Goal: Check status: Check status

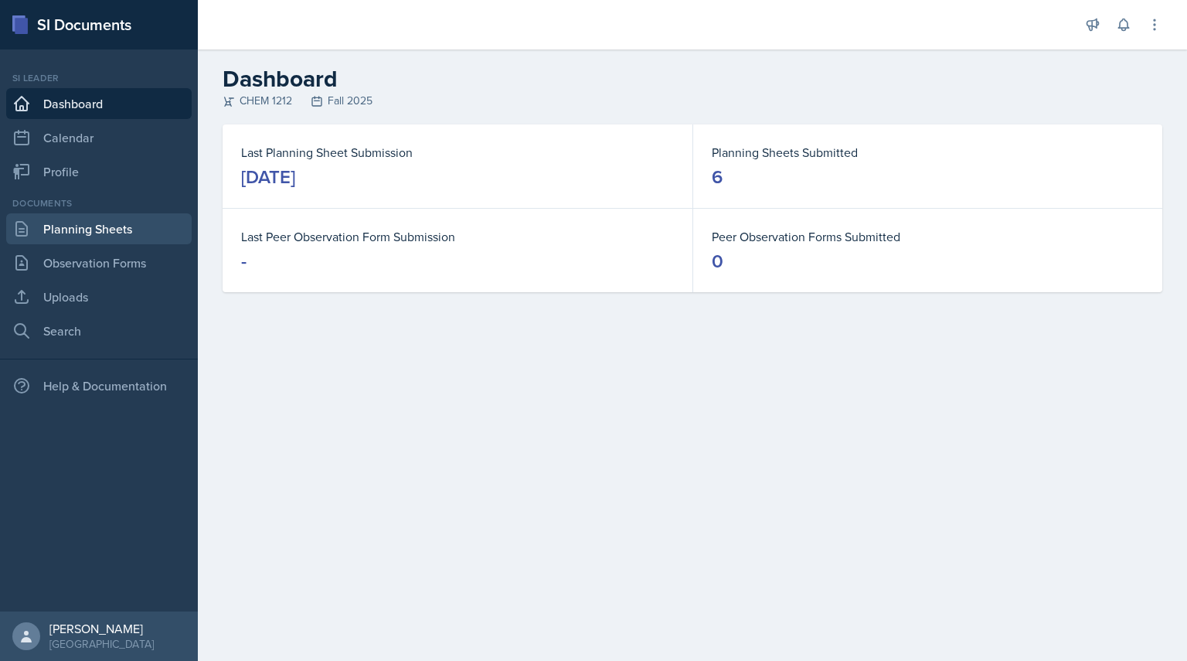
click at [103, 236] on link "Planning Sheets" at bounding box center [98, 228] width 185 height 31
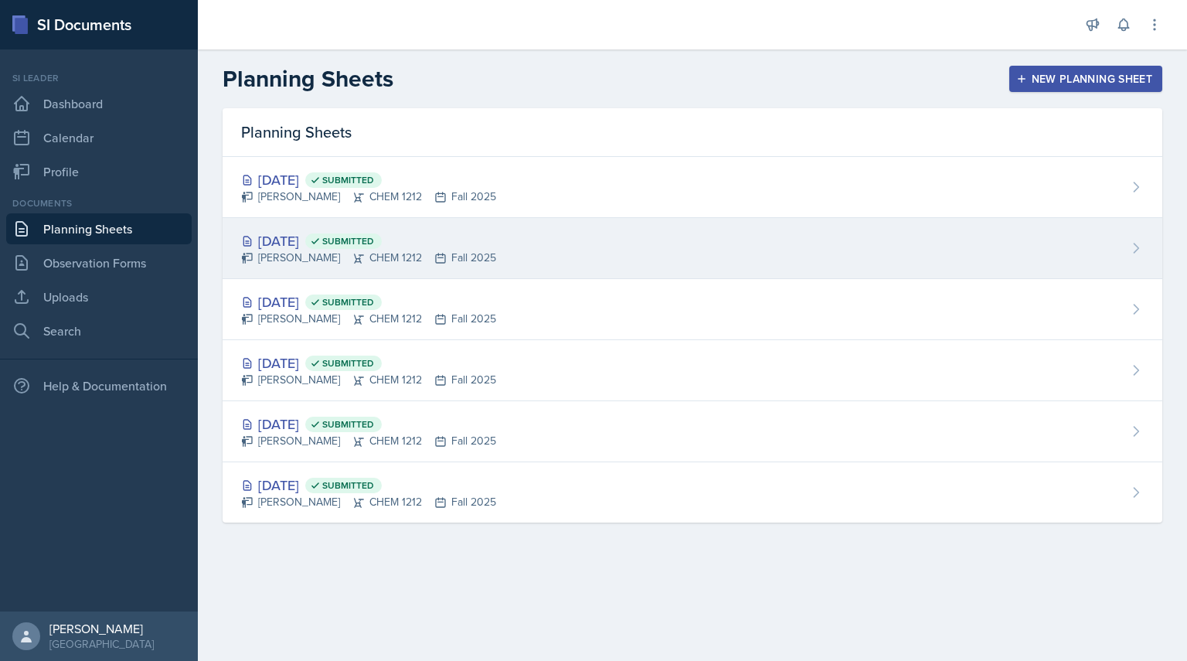
click at [240, 242] on div "[DATE] Submitted [PERSON_NAME] CHEM 1212 Fall 2025" at bounding box center [693, 248] width 940 height 61
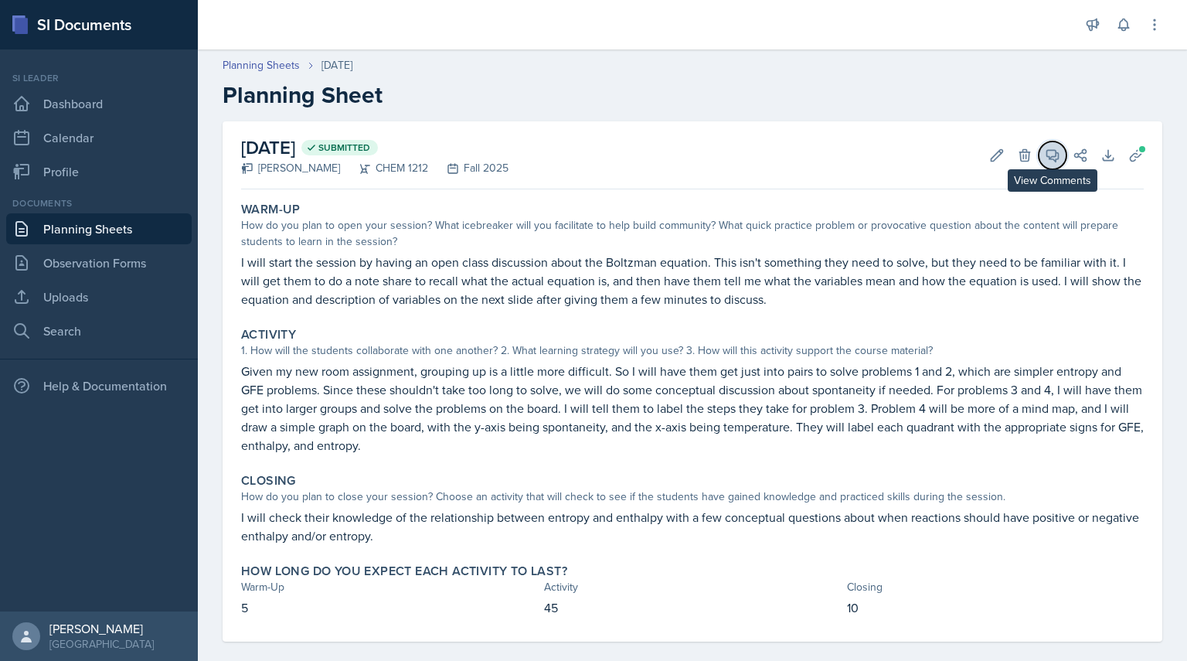
click at [1045, 165] on button "View Comments" at bounding box center [1052, 155] width 28 height 28
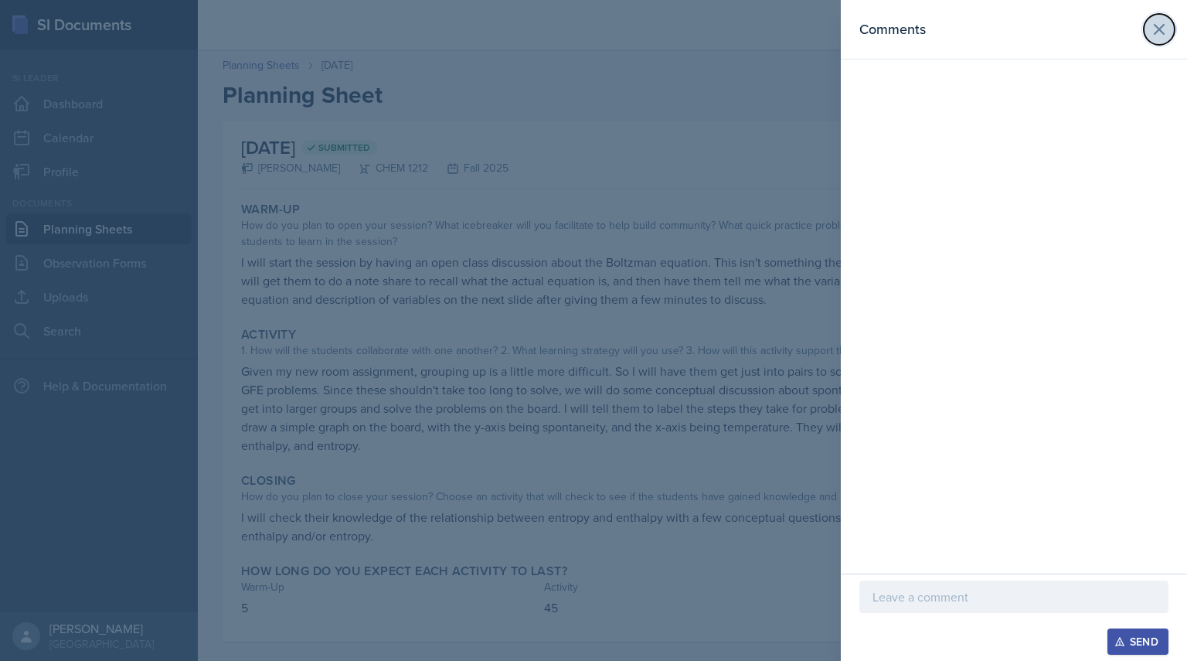
click at [1162, 15] on button at bounding box center [1158, 29] width 31 height 31
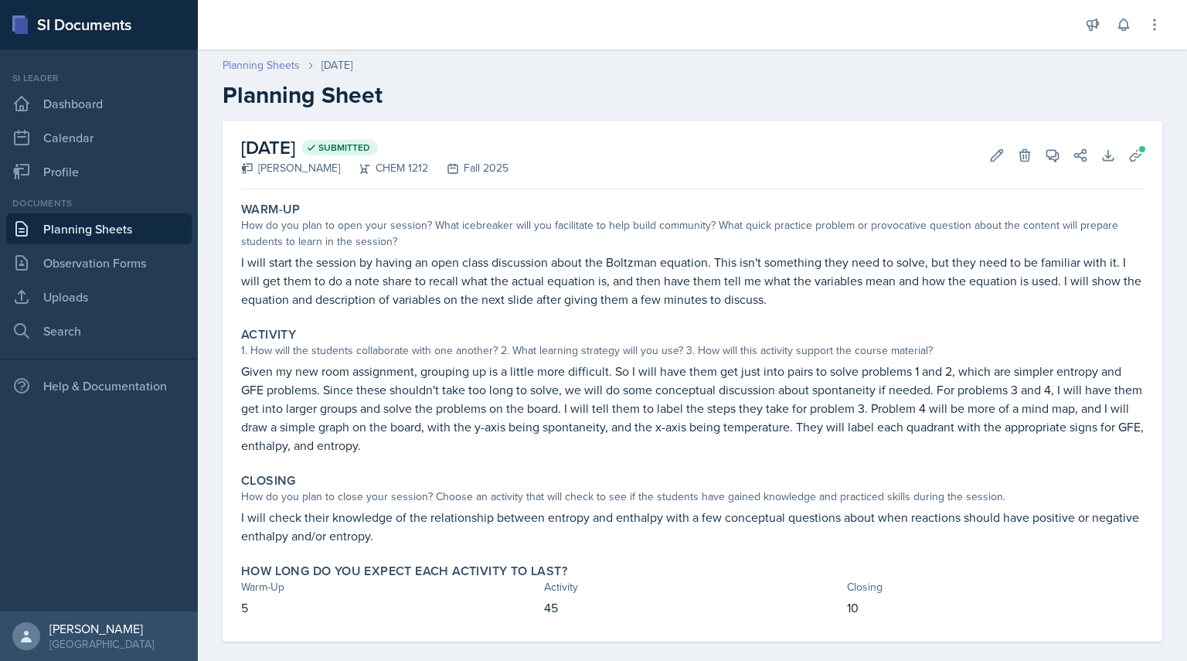
click at [258, 65] on link "Planning Sheets" at bounding box center [261, 65] width 77 height 16
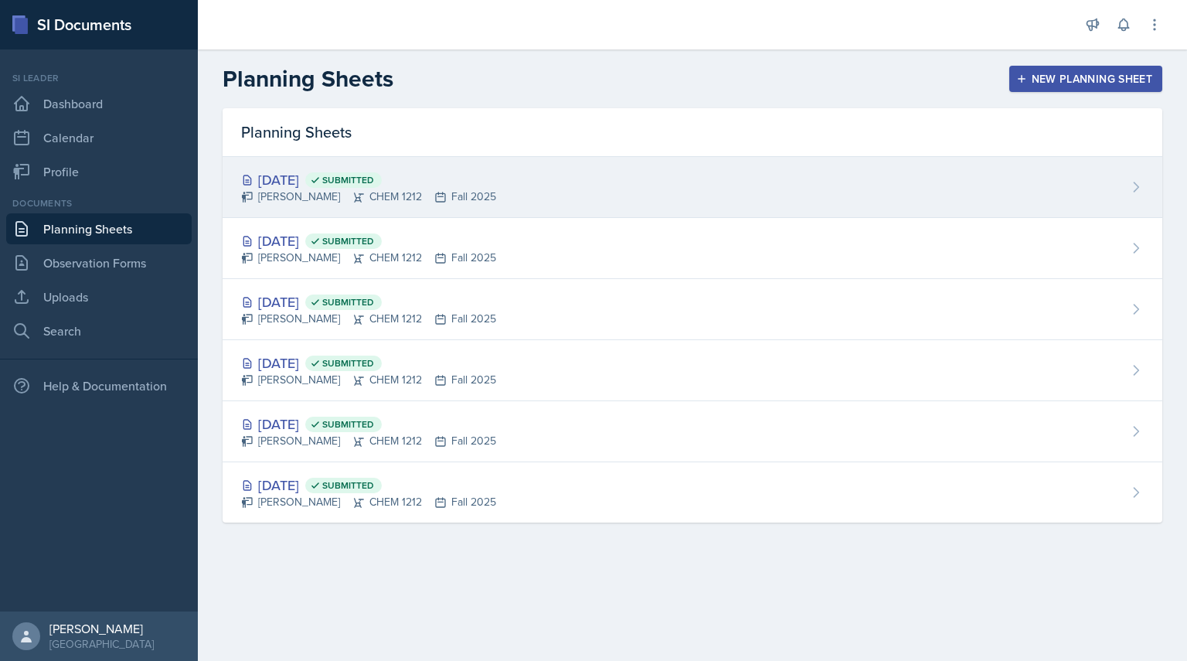
click at [310, 185] on div "[DATE] Submitted" at bounding box center [368, 179] width 255 height 21
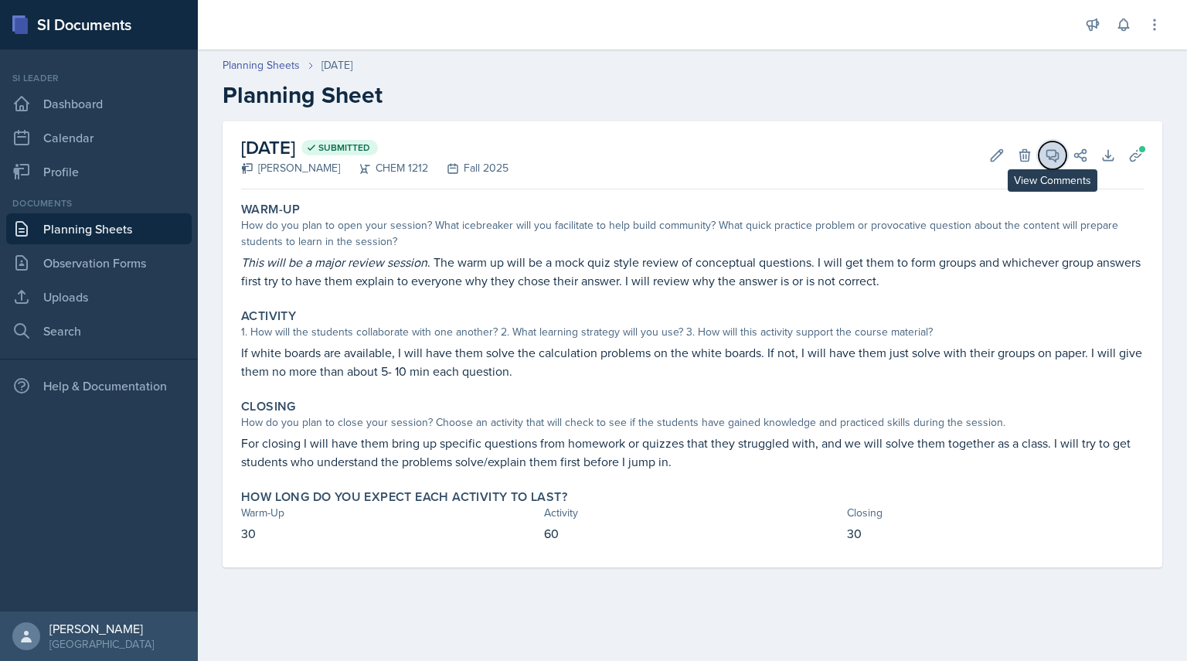
click at [1055, 155] on icon at bounding box center [1052, 155] width 15 height 15
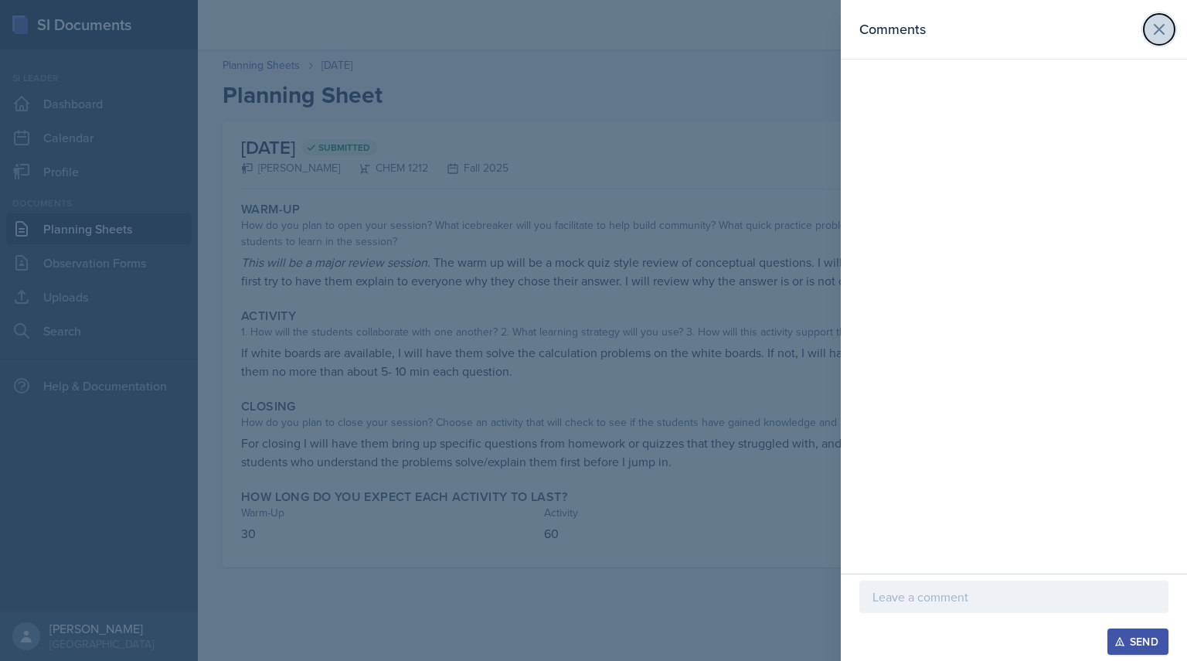
click at [1162, 33] on icon at bounding box center [1158, 29] width 9 height 9
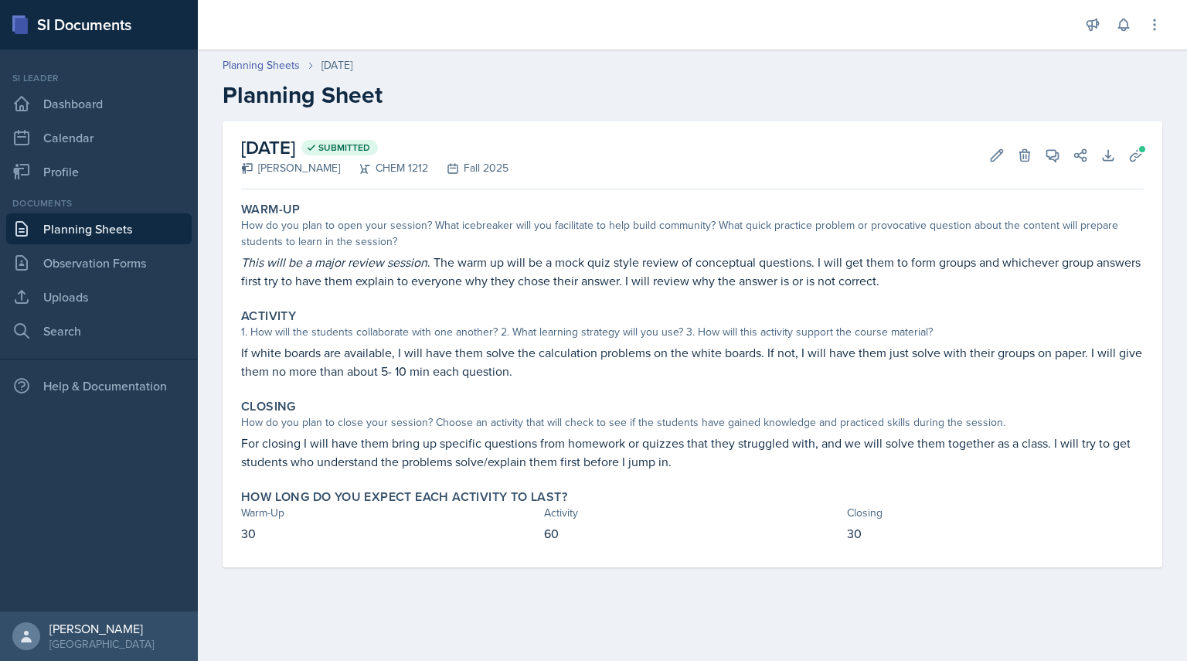
click at [270, 74] on div "Planning Sheets [DATE] Planning Sheet" at bounding box center [692, 83] width 989 height 52
click at [264, 65] on link "Planning Sheets" at bounding box center [261, 65] width 77 height 16
